Goal: Task Accomplishment & Management: Use online tool/utility

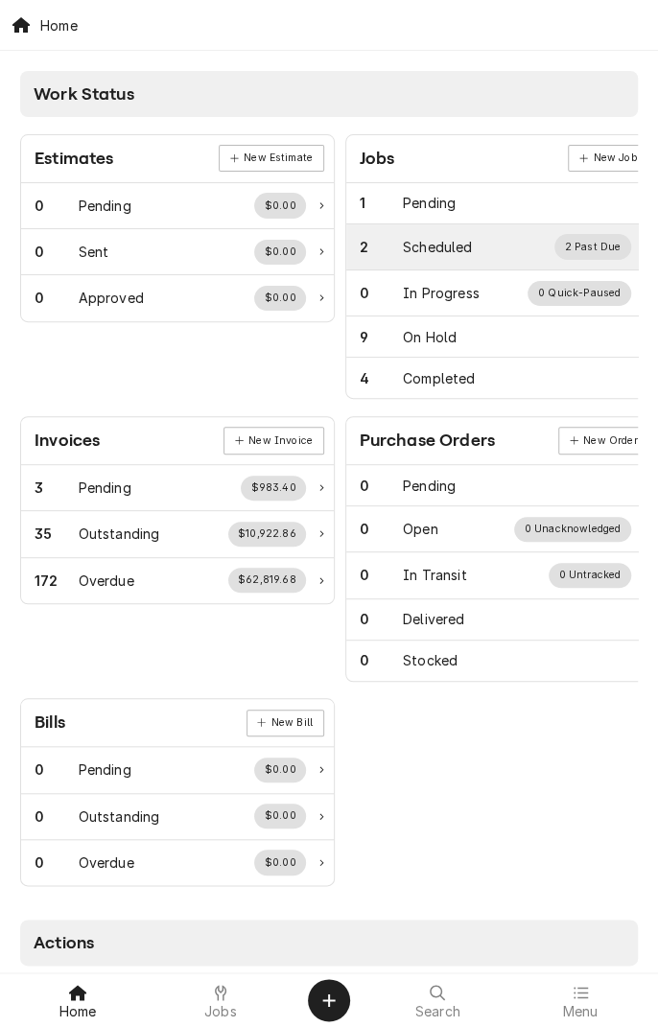
click at [463, 250] on div "Scheduled" at bounding box center [437, 247] width 69 height 20
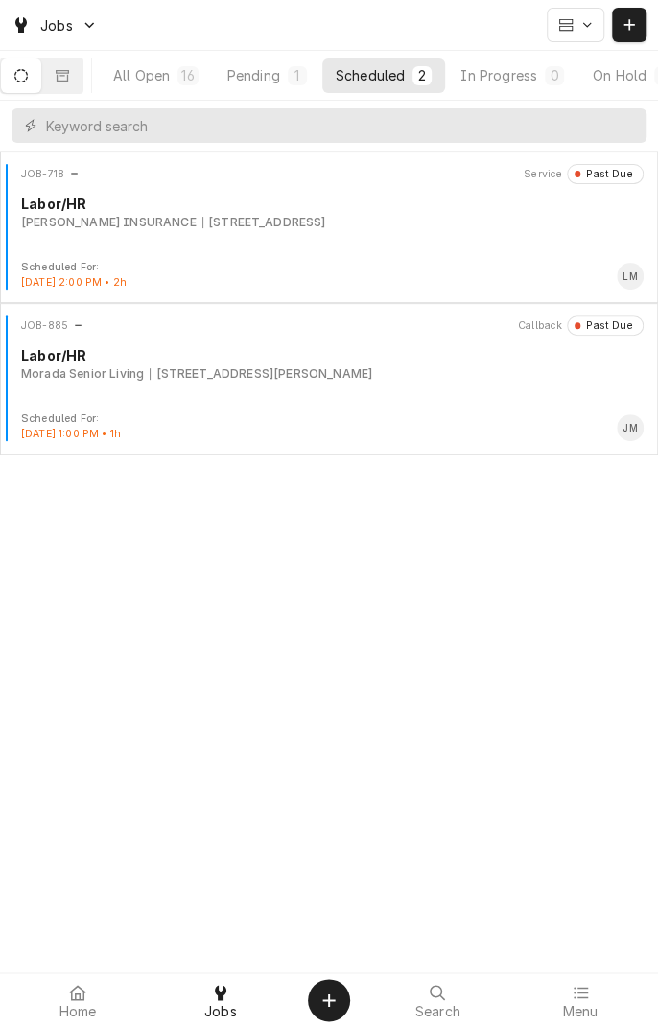
click at [348, 390] on div "JOB-885 Callback Past Due Labor/HR Morada Senior Living 9606 Zac Lentz Pkwy, Vi…" at bounding box center [329, 363] width 642 height 96
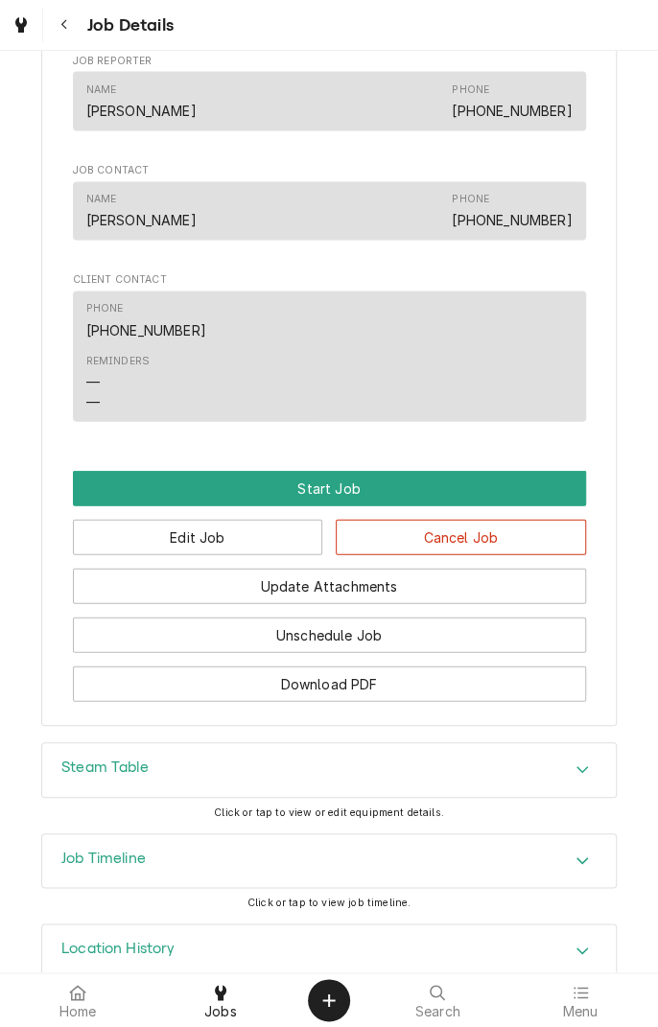
scroll to position [1257, 0]
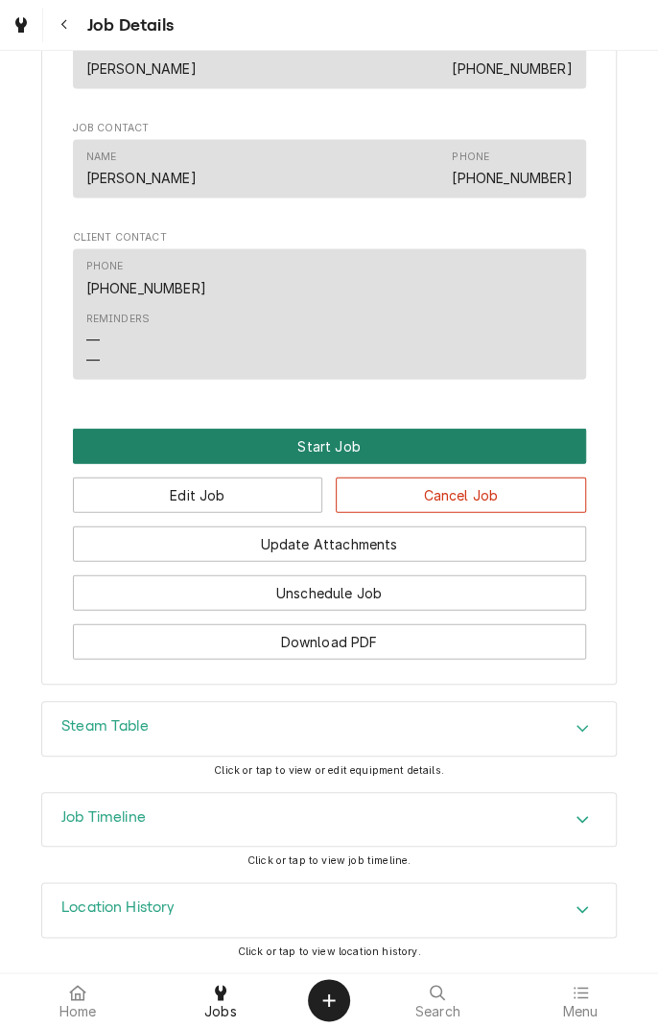
click at [384, 446] on button "Start Job" at bounding box center [329, 446] width 513 height 35
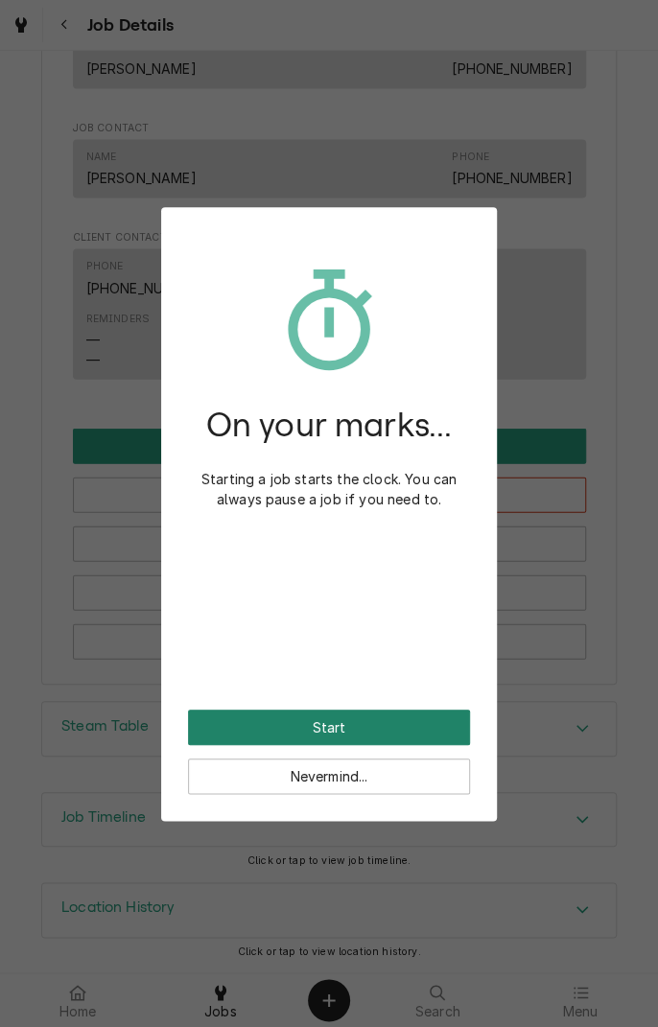
click at [418, 727] on button "Start" at bounding box center [329, 726] width 282 height 35
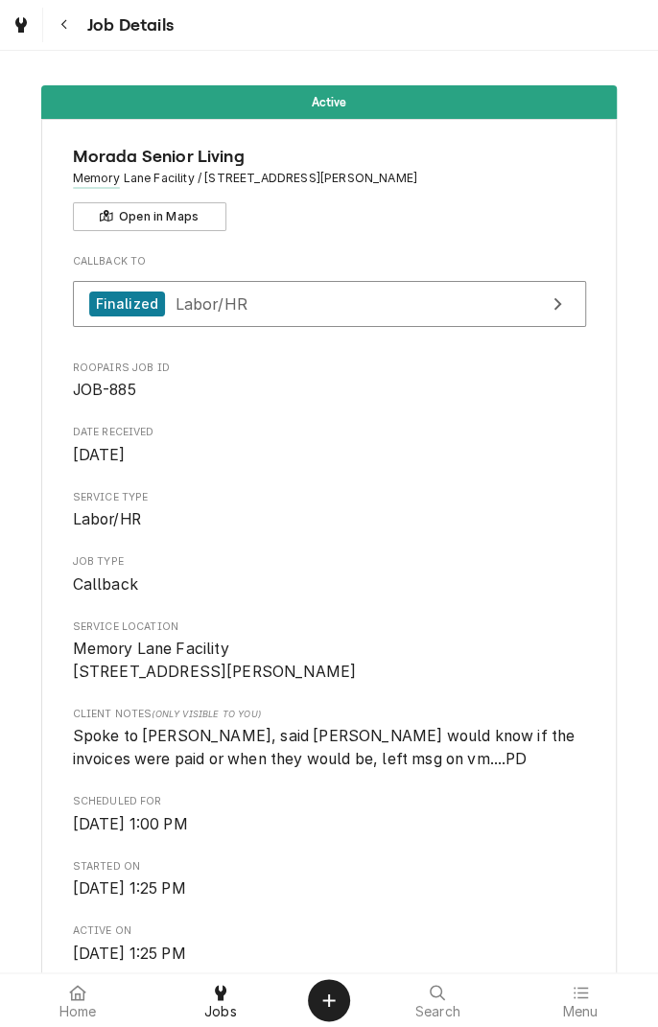
click at [232, 995] on div "Jobs" at bounding box center [220, 1000] width 133 height 38
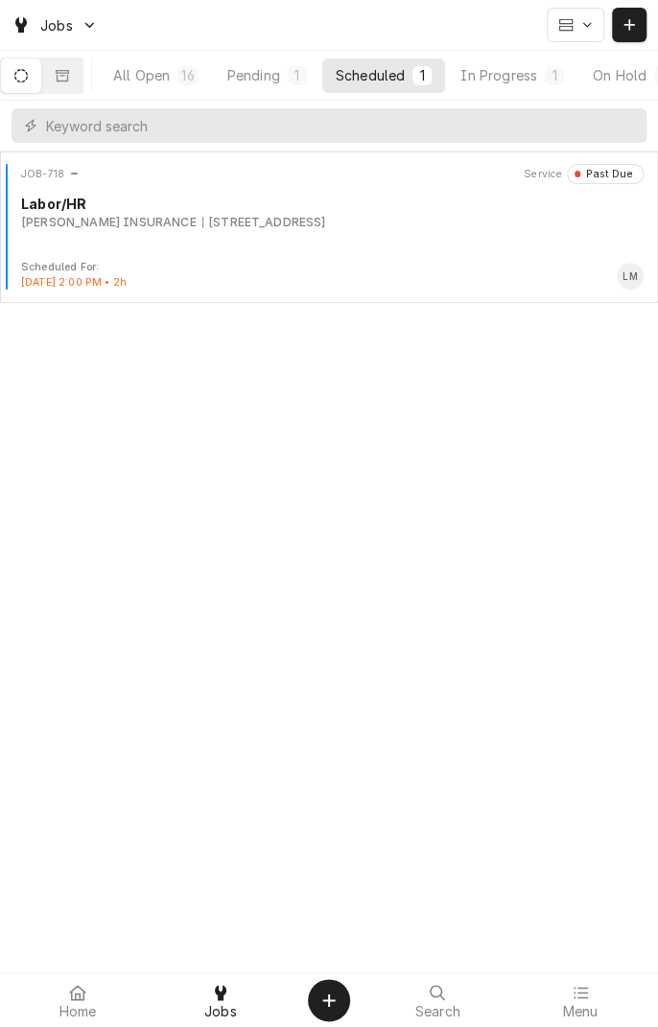
click at [278, 80] on div "Pending" at bounding box center [253, 75] width 53 height 20
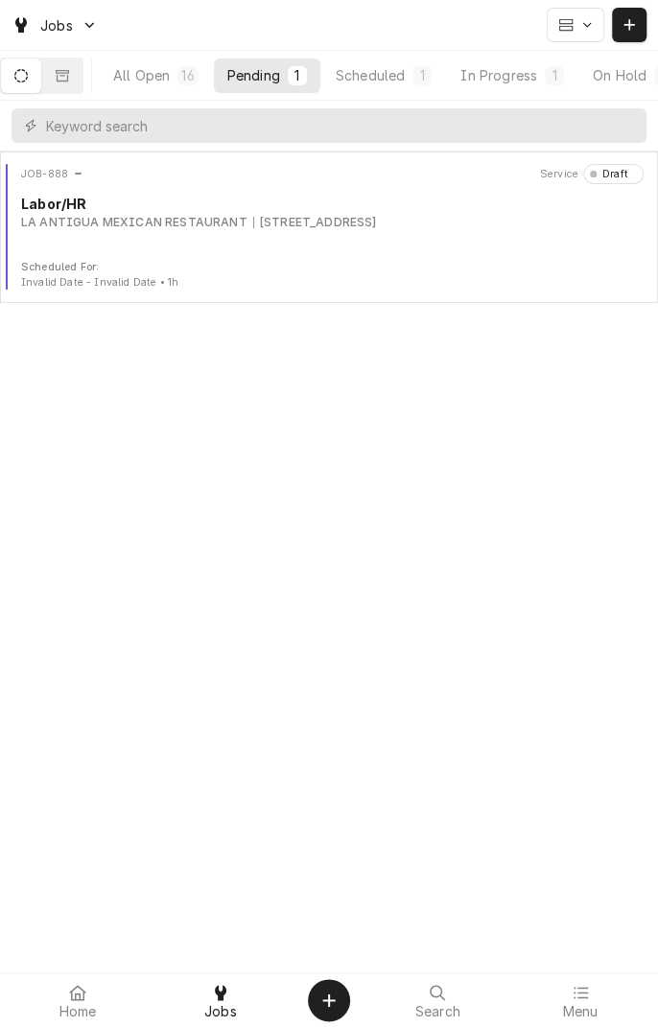
click at [469, 234] on div "JOB-888 Service Draft Labor/HR LA ANTIGUA MEXICAN RESTAURANT [STREET_ADDRESS]" at bounding box center [329, 212] width 642 height 96
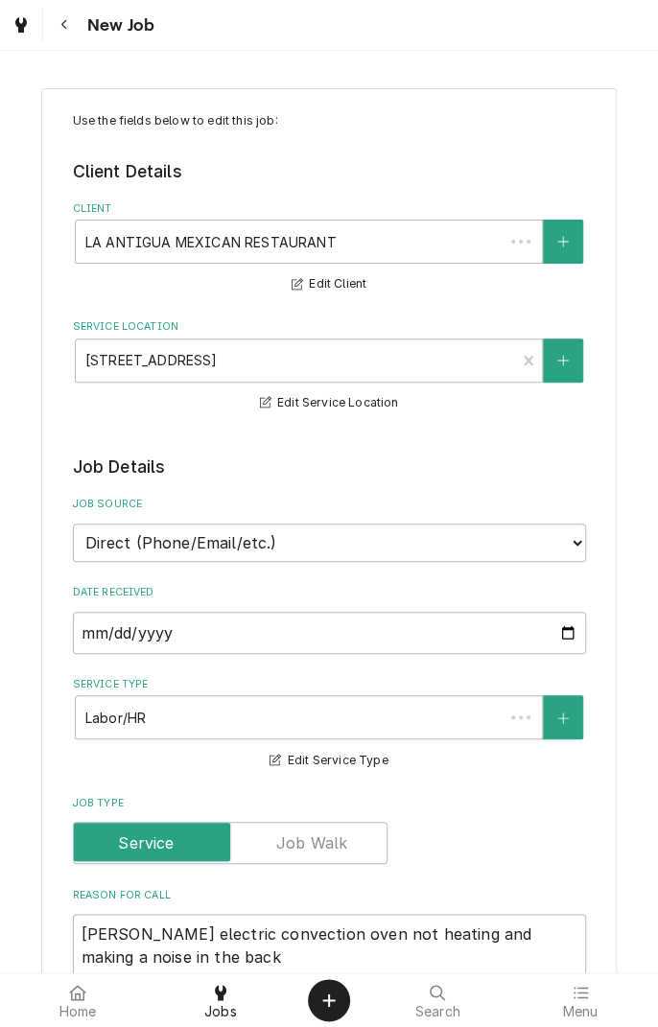
type textarea "x"
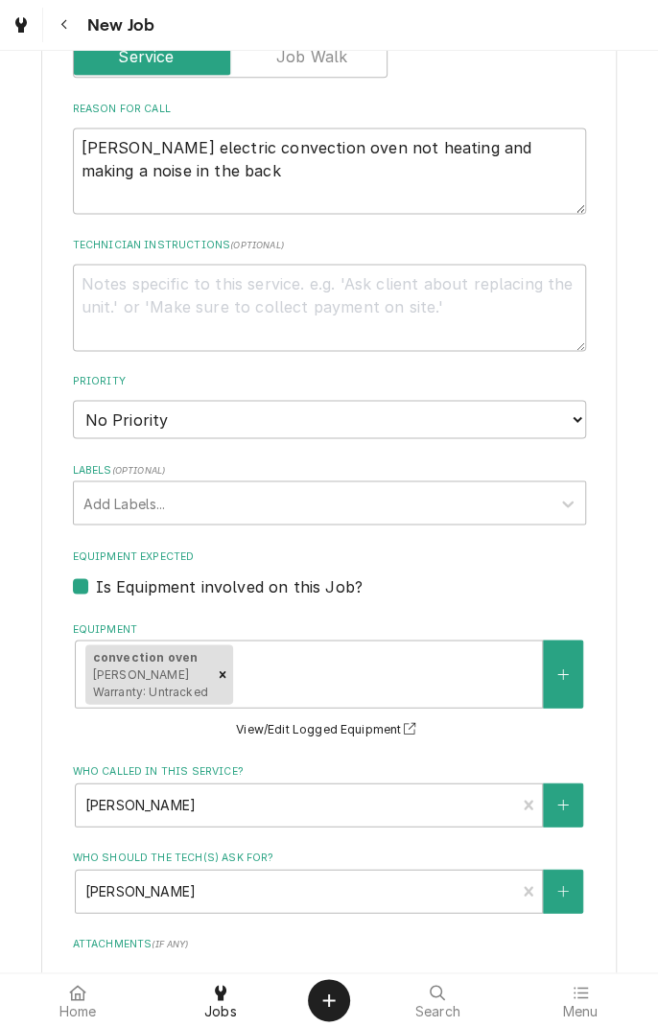
scroll to position [792, 0]
